Goal: Task Accomplishment & Management: Use online tool/utility

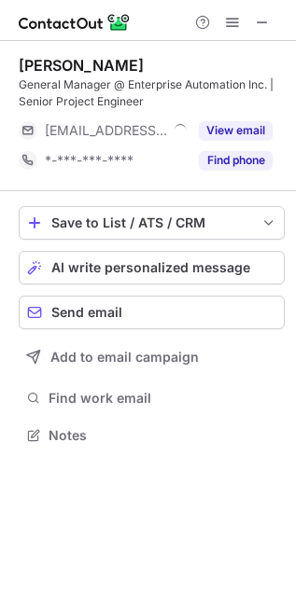
scroll to position [422, 296]
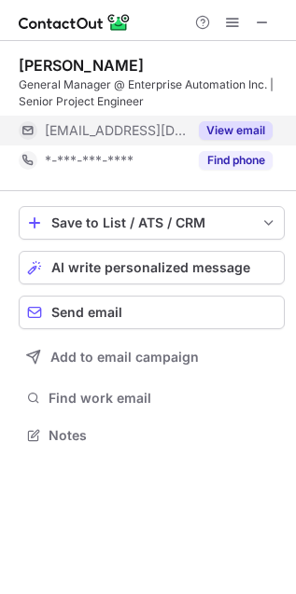
click at [215, 124] on button "View email" at bounding box center [236, 130] width 74 height 19
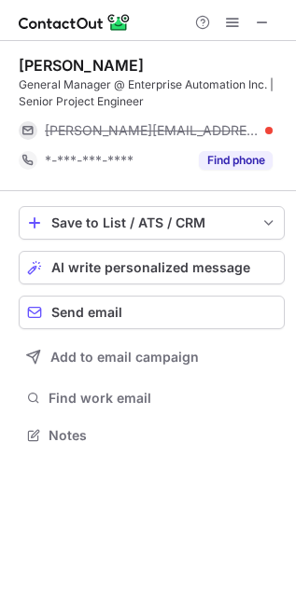
click at [247, 15] on div "Help & Support" at bounding box center [232, 22] width 90 height 22
click at [259, 15] on span at bounding box center [262, 22] width 15 height 15
